Goal: Information Seeking & Learning: Learn about a topic

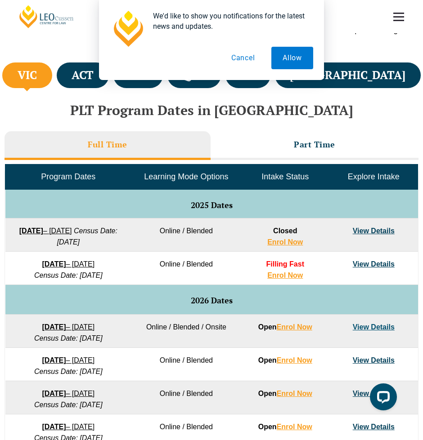
scroll to position [286, 0]
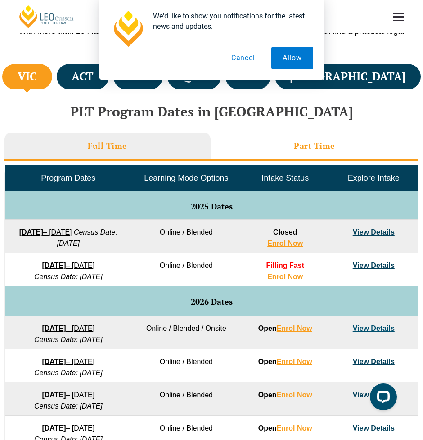
click at [331, 151] on h3 "Part Time" at bounding box center [314, 146] width 41 height 10
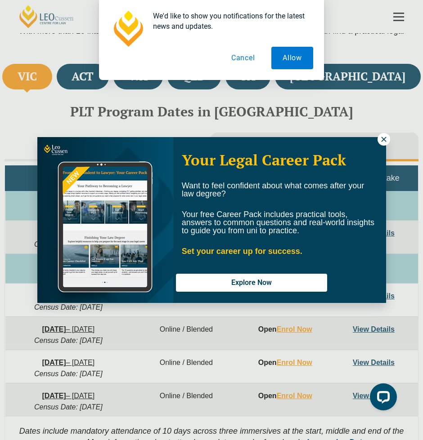
click at [387, 138] on icon at bounding box center [384, 139] width 8 height 8
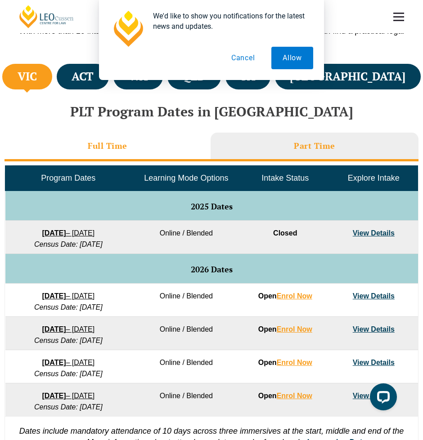
click at [135, 154] on li "Full Time" at bounding box center [107, 147] width 206 height 29
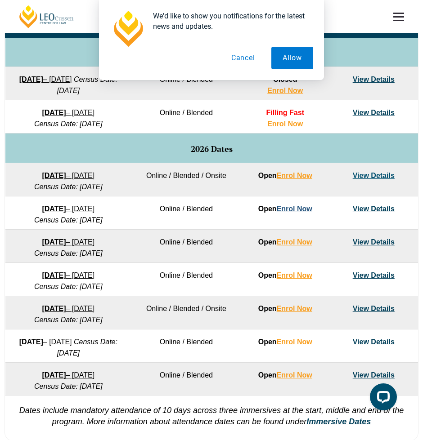
scroll to position [437, 0]
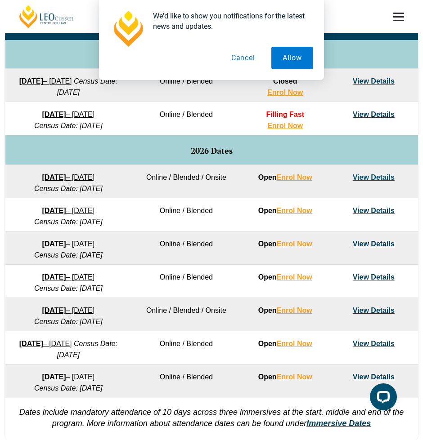
click at [250, 57] on button "Cancel" at bounding box center [243, 58] width 46 height 22
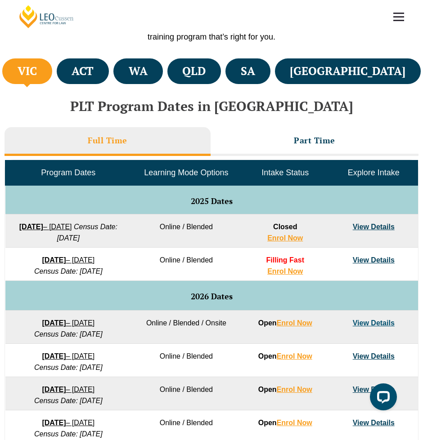
scroll to position [282, 0]
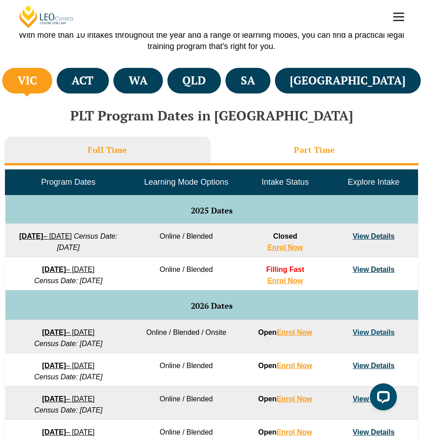
click at [260, 151] on li "Part Time" at bounding box center [314, 151] width 208 height 29
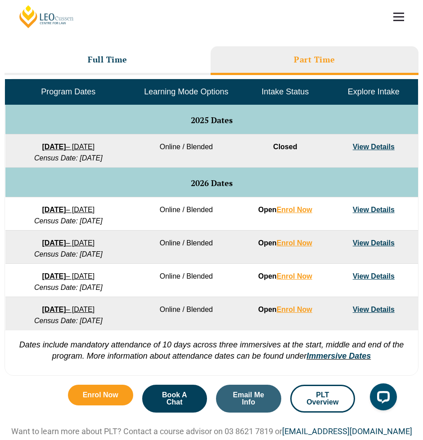
scroll to position [375, 0]
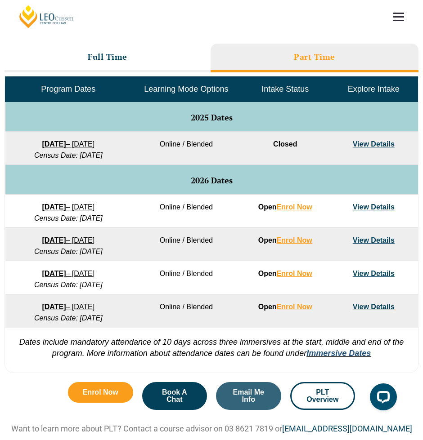
click at [340, 356] on link "Immersive Dates" at bounding box center [338, 353] width 64 height 9
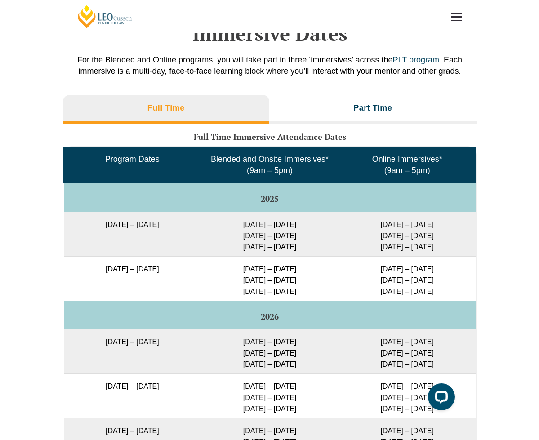
scroll to position [1252, 0]
